Goal: Task Accomplishment & Management: Manage account settings

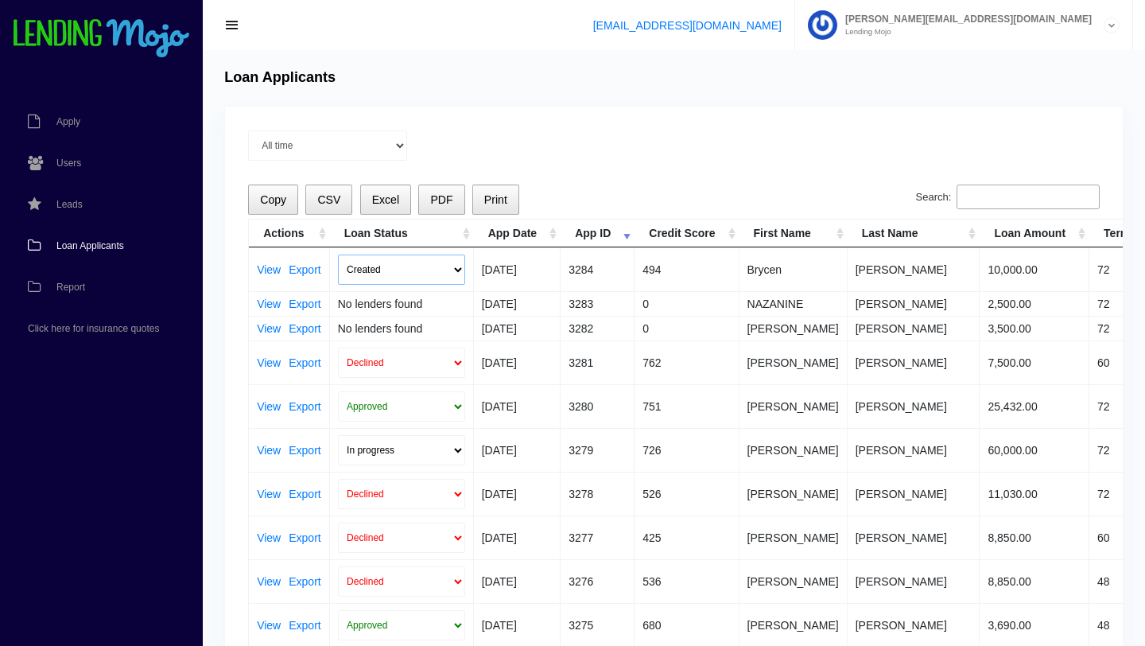
click at [457, 272] on select "Created Submitted" at bounding box center [401, 269] width 127 height 30
select select "submitted"
click at [338, 254] on select "Created Submitted" at bounding box center [401, 269] width 127 height 30
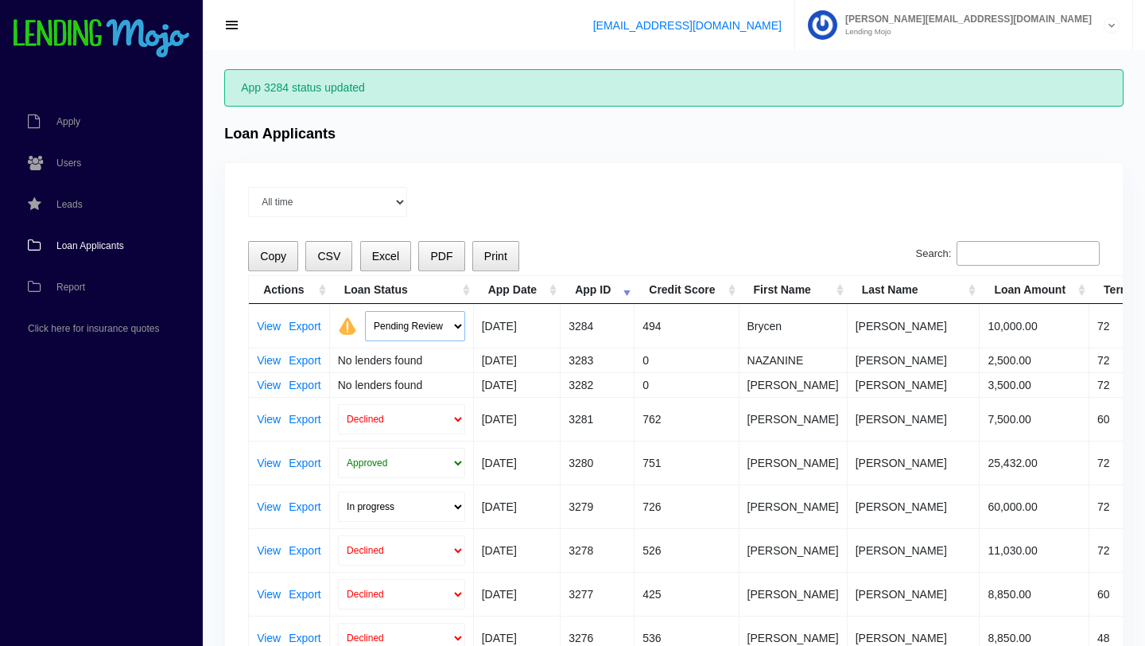
click at [458, 326] on select "Pending Review Approve Decline Unqualified" at bounding box center [415, 326] width 100 height 30
select select "declined"
click at [365, 311] on select "Pending Review Approve Decline Unqualified" at bounding box center [415, 326] width 100 height 30
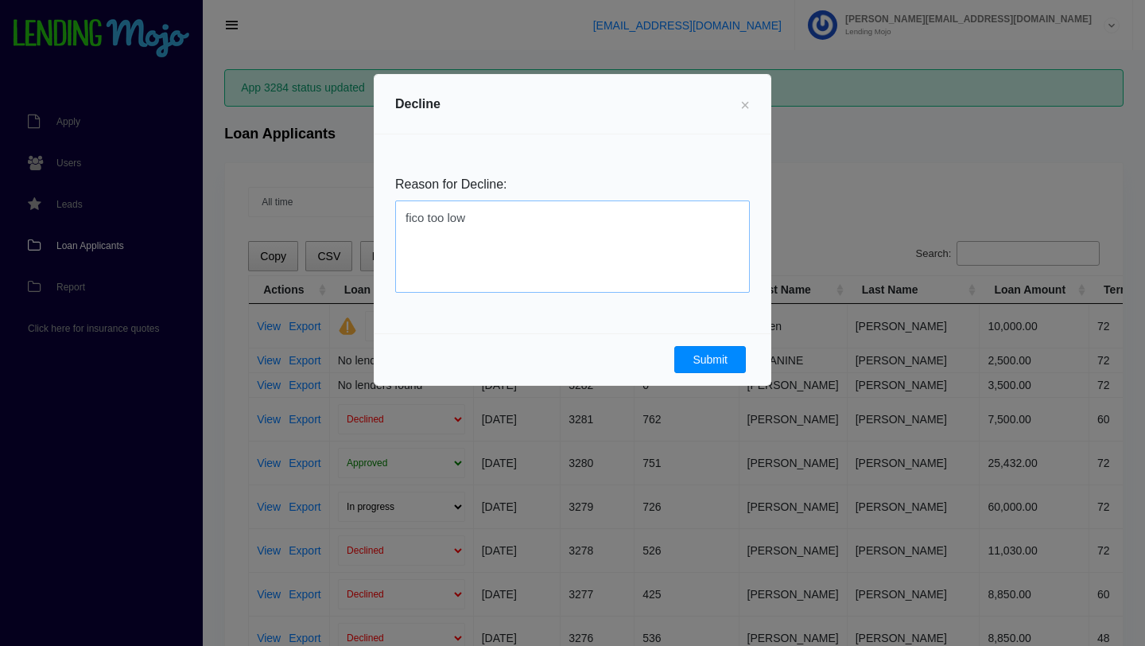
type textarea "fico too low"
click at [708, 355] on button "Submit" at bounding box center [710, 359] width 72 height 27
